Goal: Transaction & Acquisition: Purchase product/service

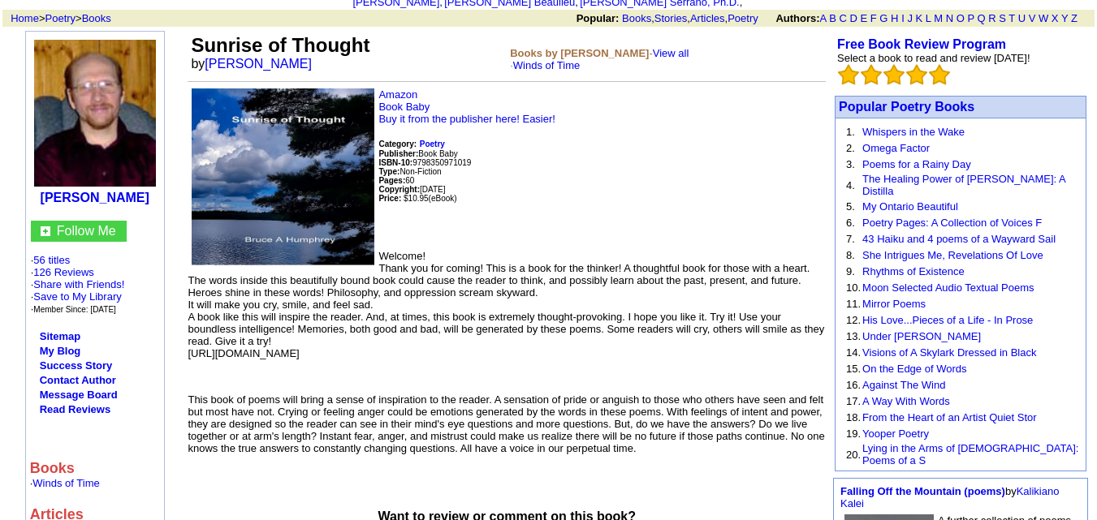
scroll to position [117, 0]
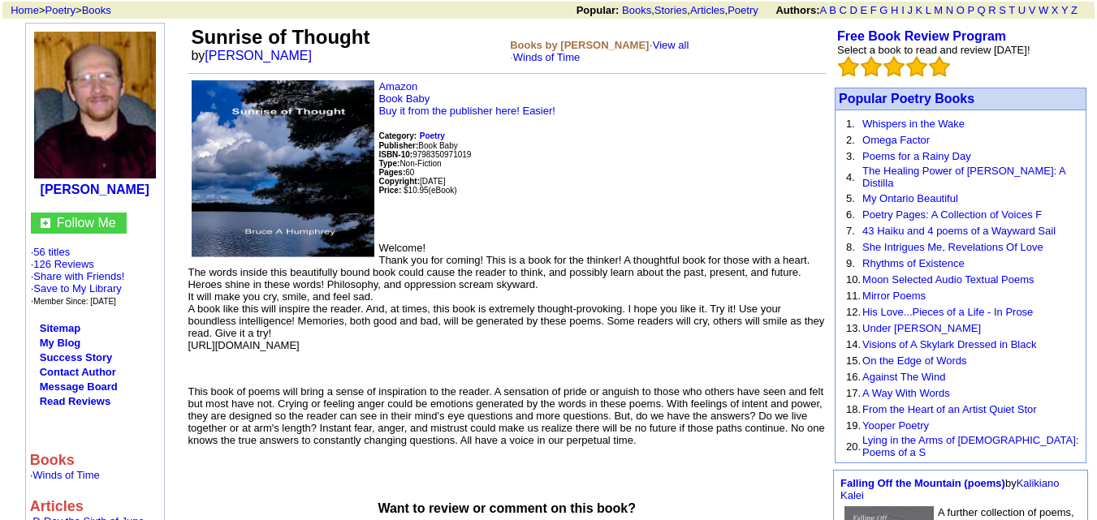
click at [667, 159] on p "Amazon Book Baby Buy it from the publisher here! Easier! Category: Poetry Publi…" at bounding box center [507, 154] width 638 height 149
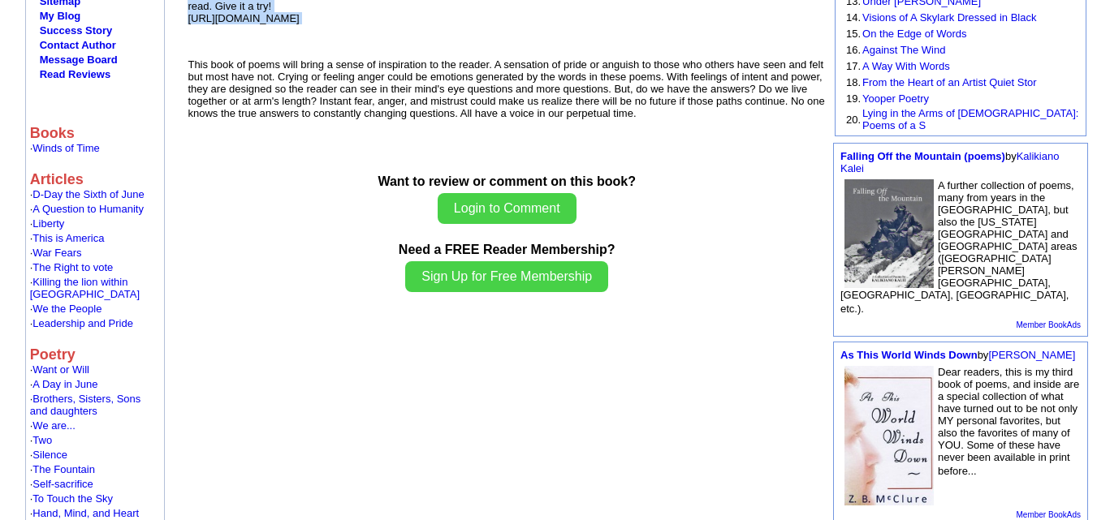
scroll to position [378, 0]
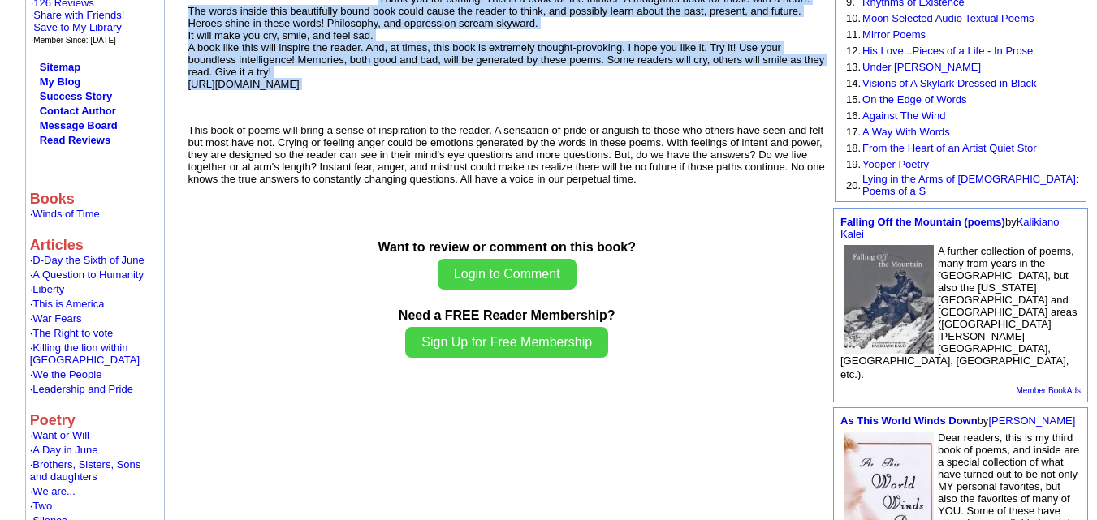
drag, startPoint x: 377, startPoint y: 239, endPoint x: 799, endPoint y: 170, distance: 427.8
click at [799, 170] on td "Amazon Book Baby Buy it from the publisher here! Easier! Category: Poetry Publi…" at bounding box center [507, 2] width 638 height 366
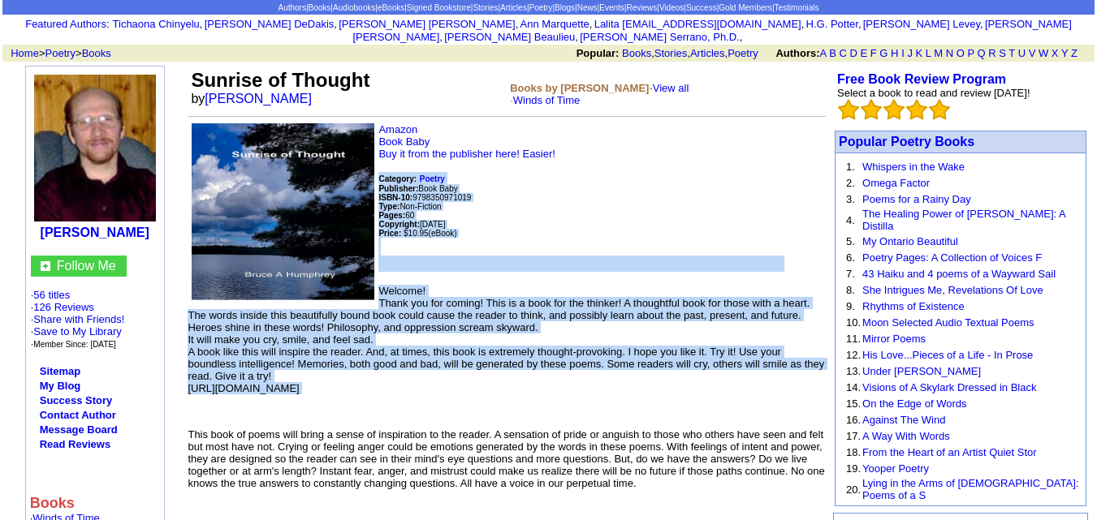
scroll to position [69, 0]
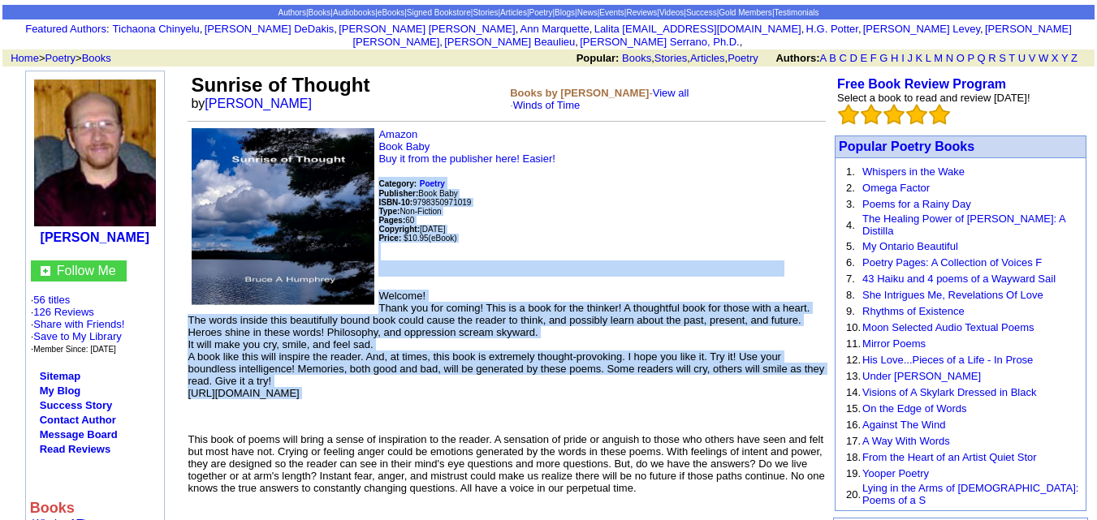
click at [799, 170] on p "Amazon Book Baby Buy it from the publisher here! Easier! Category: Poetry Publi…" at bounding box center [507, 202] width 638 height 149
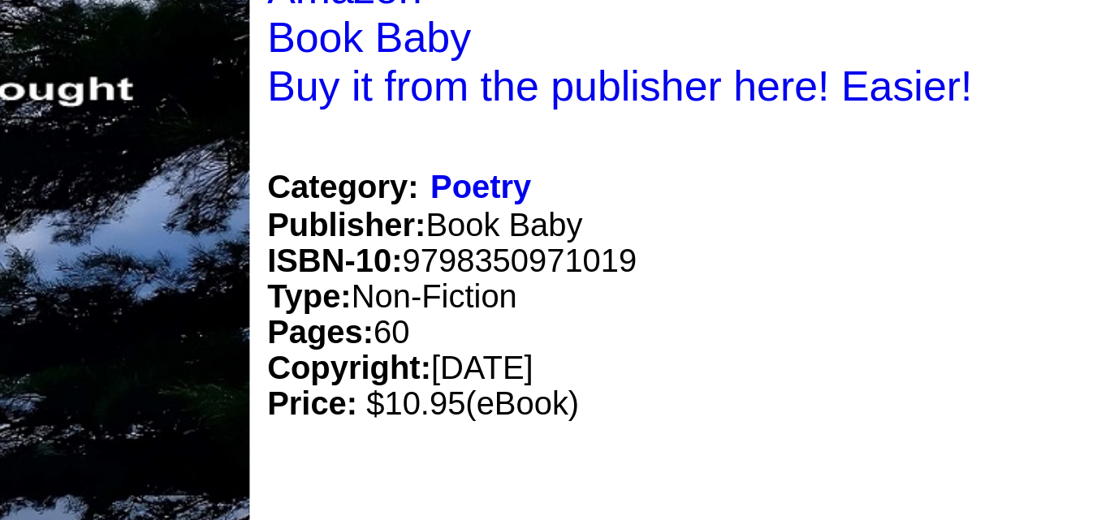
drag, startPoint x: 481, startPoint y: 192, endPoint x: 418, endPoint y: 191, distance: 63.3
click at [418, 191] on p "Amazon Book Baby Buy it from the publisher here! Easier! Category: Poetry Publi…" at bounding box center [507, 202] width 638 height 149
click at [550, 196] on p "Amazon Book Baby Buy it from the publisher here! Easier! Category: Poetry Publi…" at bounding box center [507, 202] width 638 height 149
